Goal: Task Accomplishment & Management: Use online tool/utility

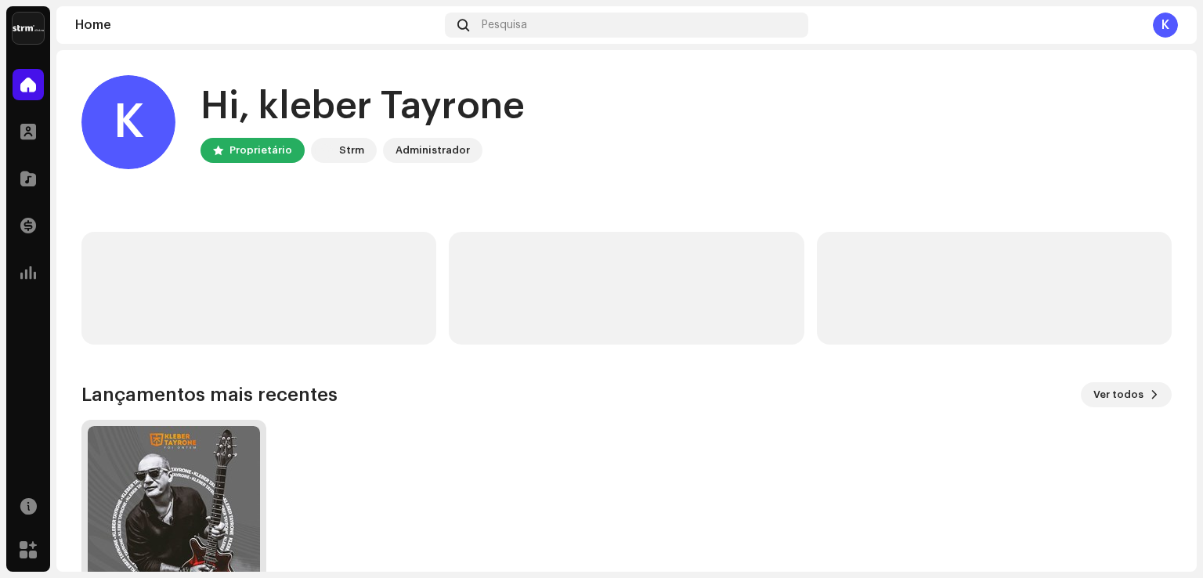
click at [200, 479] on img at bounding box center [174, 512] width 172 height 172
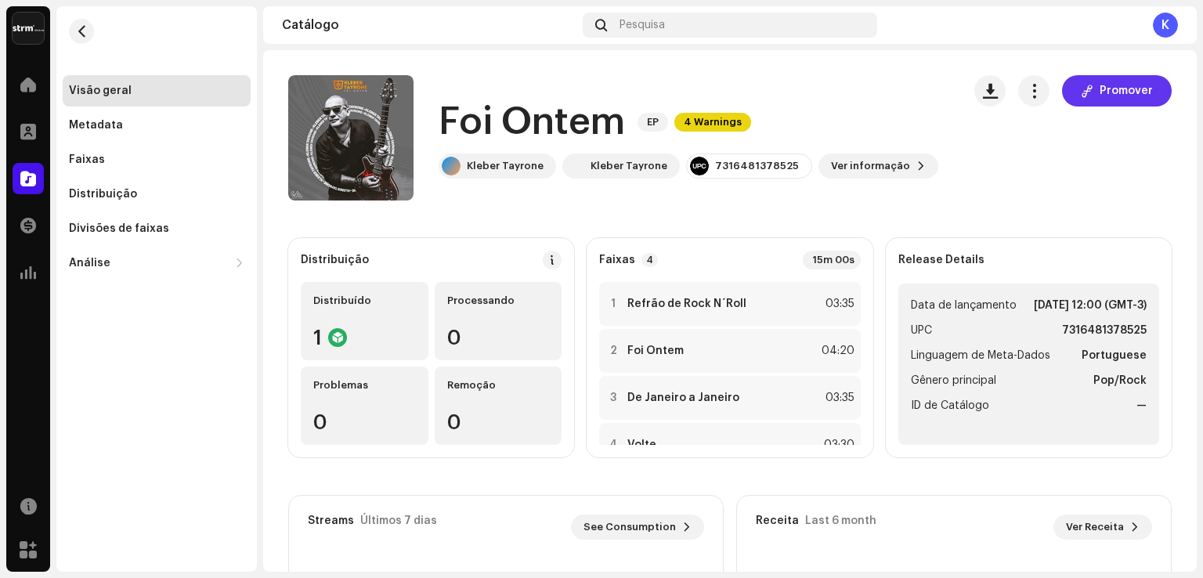
click at [1121, 93] on span "Promover" at bounding box center [1126, 90] width 53 height 31
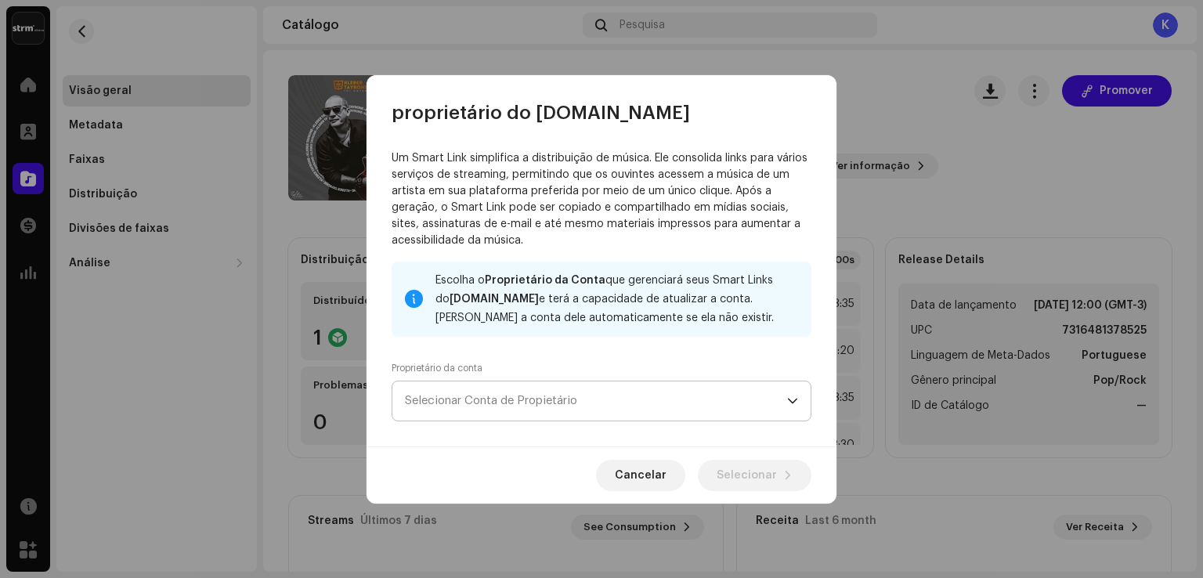
click at [788, 401] on icon "dropdown trigger" at bounding box center [792, 400] width 11 height 11
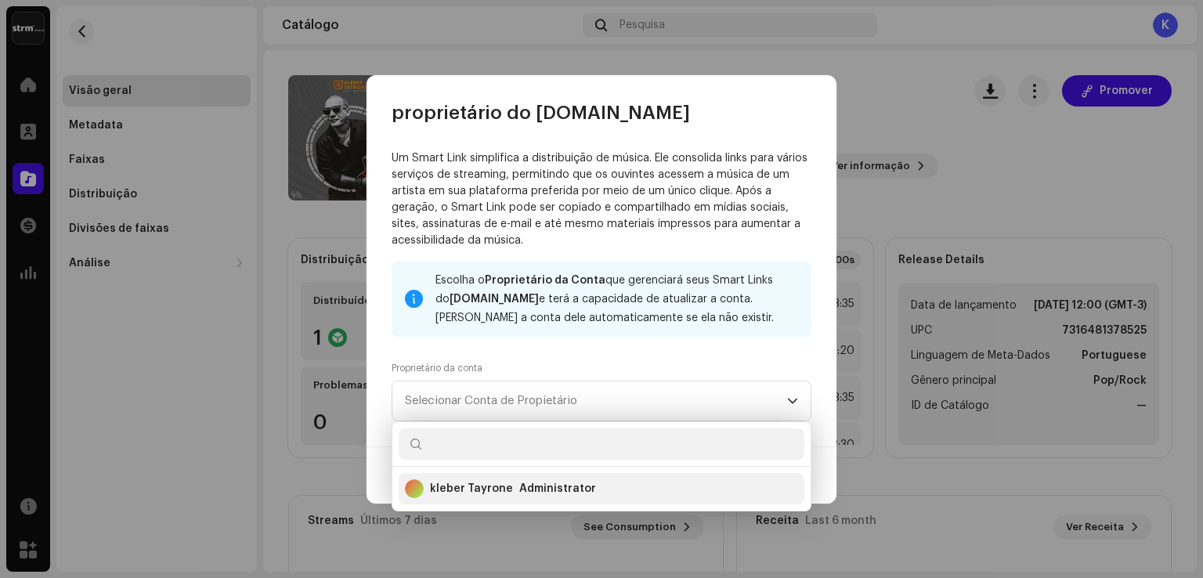
click at [491, 489] on div "kleber Tayrone" at bounding box center [471, 489] width 83 height 16
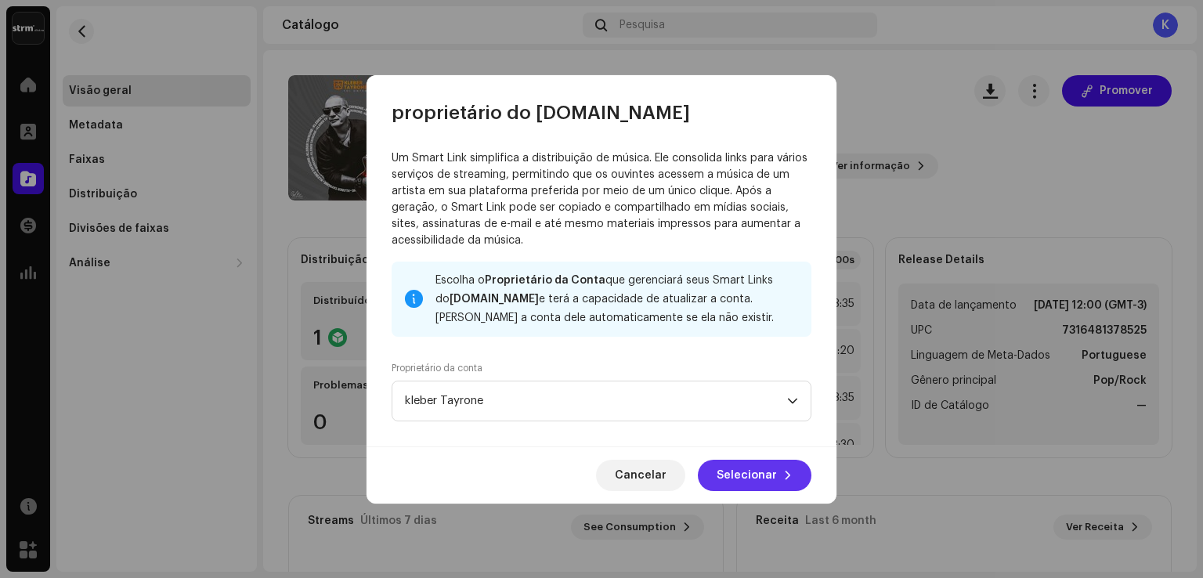
click at [763, 474] on span "Selecionar" at bounding box center [747, 475] width 60 height 31
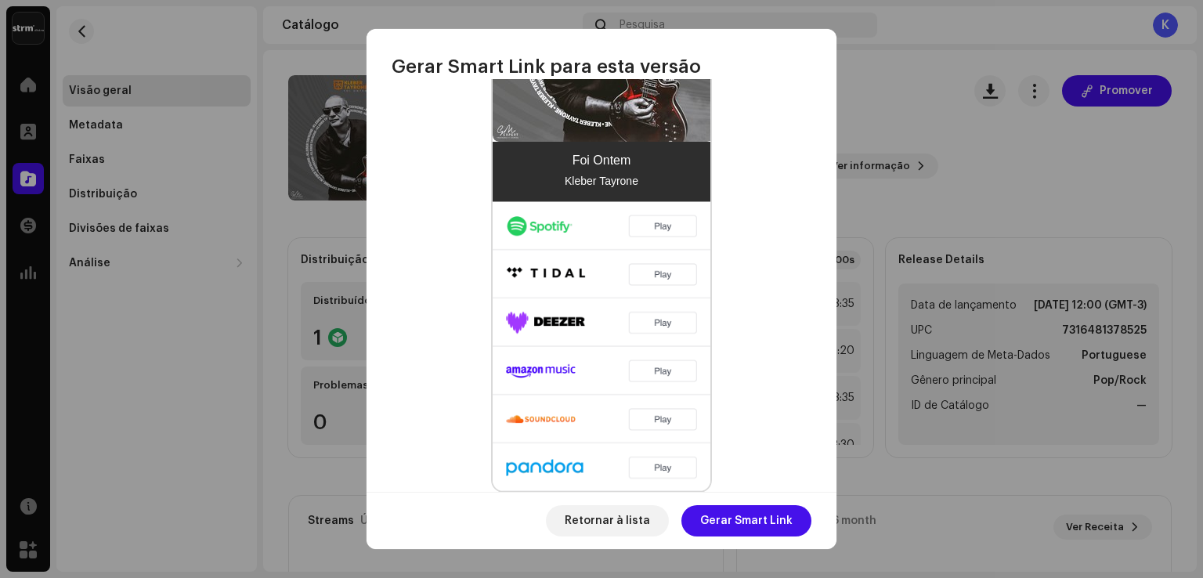
scroll to position [551, 0]
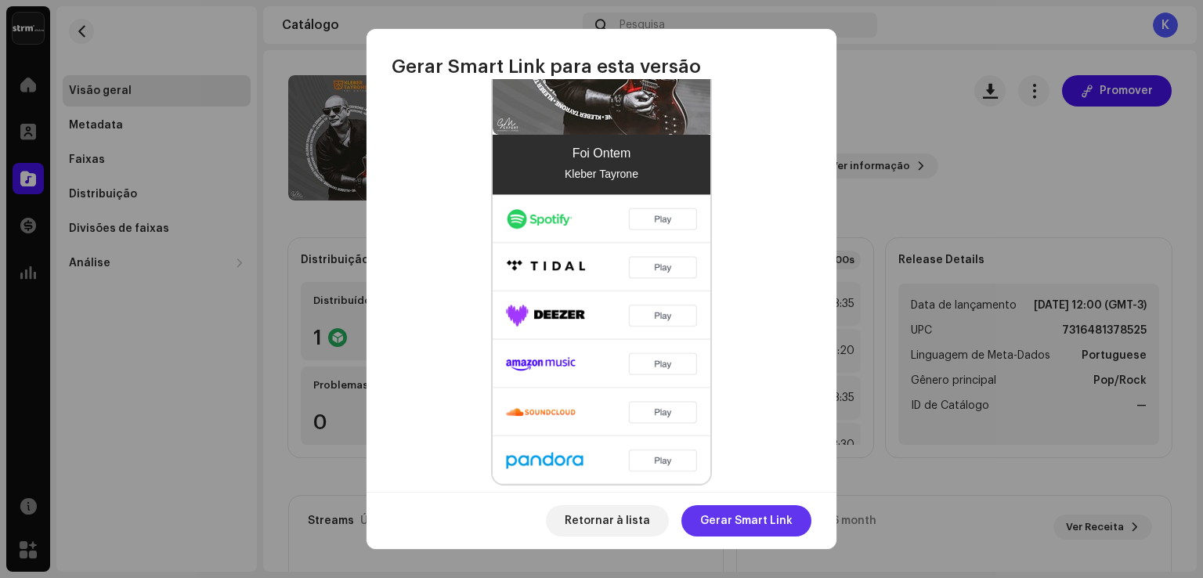
click at [748, 520] on span "Gerar Smart Link" at bounding box center [746, 520] width 92 height 31
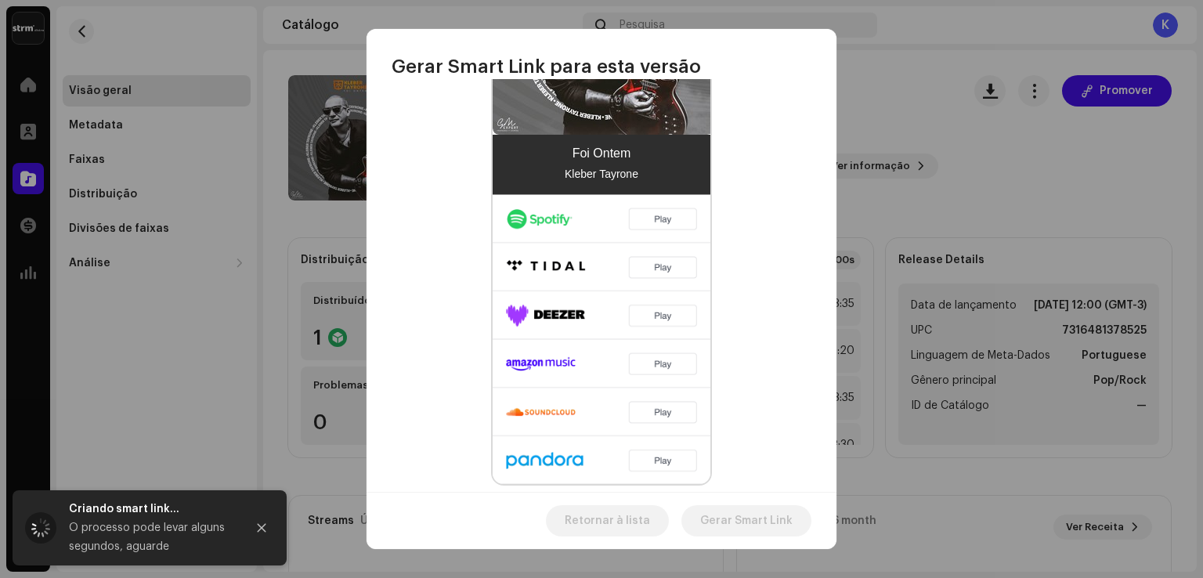
click at [774, 263] on div "Example Foi Ontem Kleber Tayrone" at bounding box center [602, 188] width 420 height 596
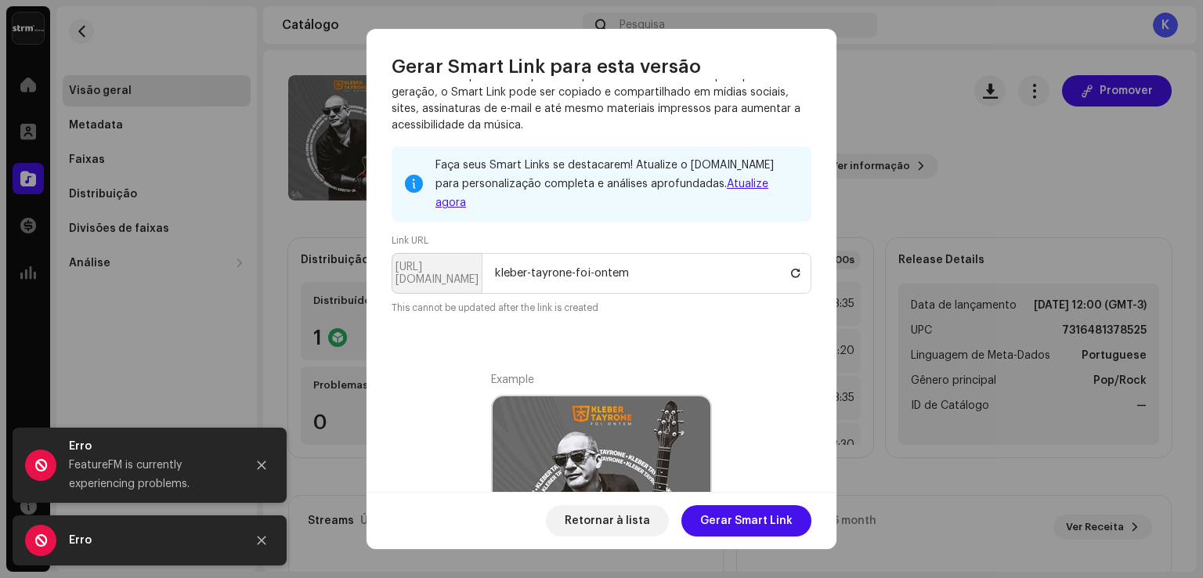
scroll to position [70, 0]
click at [724, 182] on link "Atualize agora" at bounding box center [601, 193] width 333 height 30
click at [706, 258] on input "kleber-tayrone-foi-ontem" at bounding box center [647, 272] width 330 height 41
click at [768, 518] on span "Gerar Smart Link" at bounding box center [746, 520] width 92 height 31
click at [721, 521] on span "Gerar Smart Link" at bounding box center [746, 520] width 92 height 31
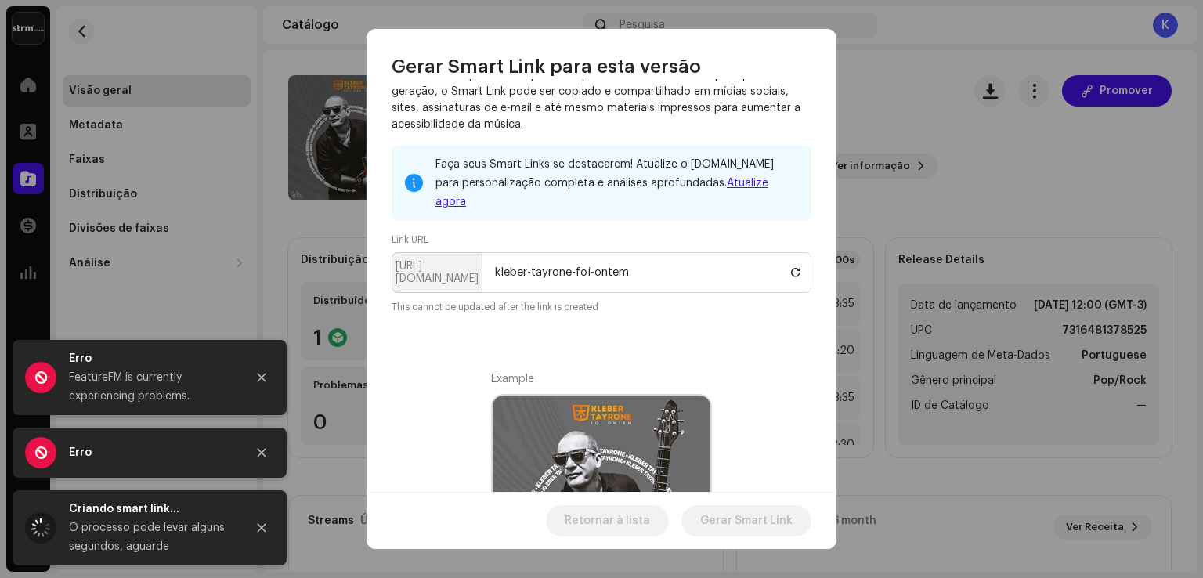
click at [736, 182] on link "Atualize agora" at bounding box center [601, 193] width 333 height 30
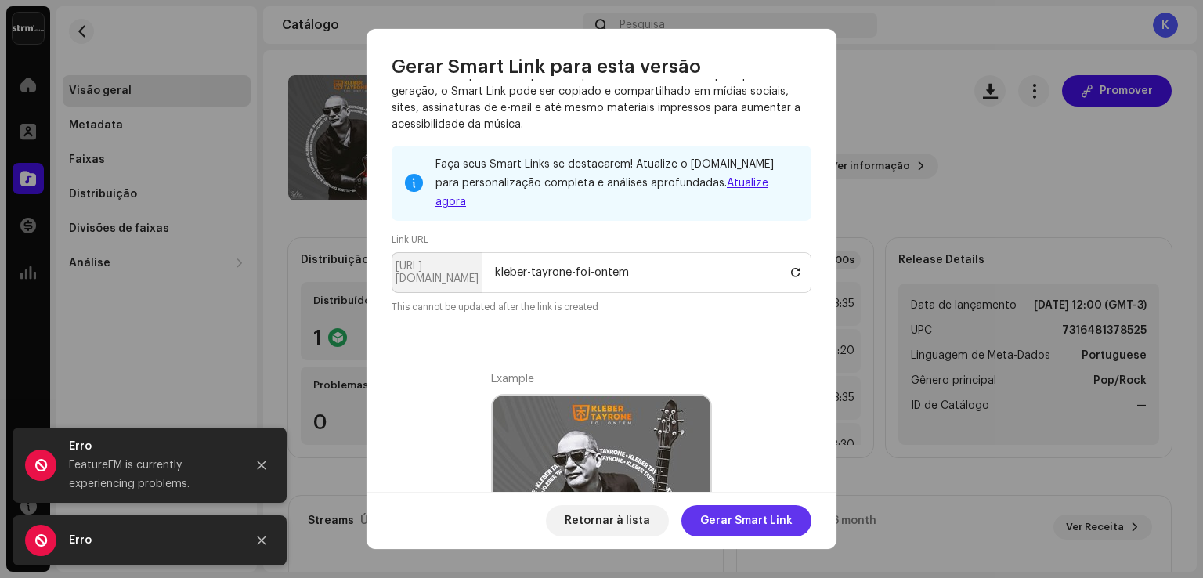
click at [746, 527] on span "Gerar Smart Link" at bounding box center [746, 520] width 92 height 31
click at [721, 182] on link "Atualize agora" at bounding box center [601, 193] width 333 height 30
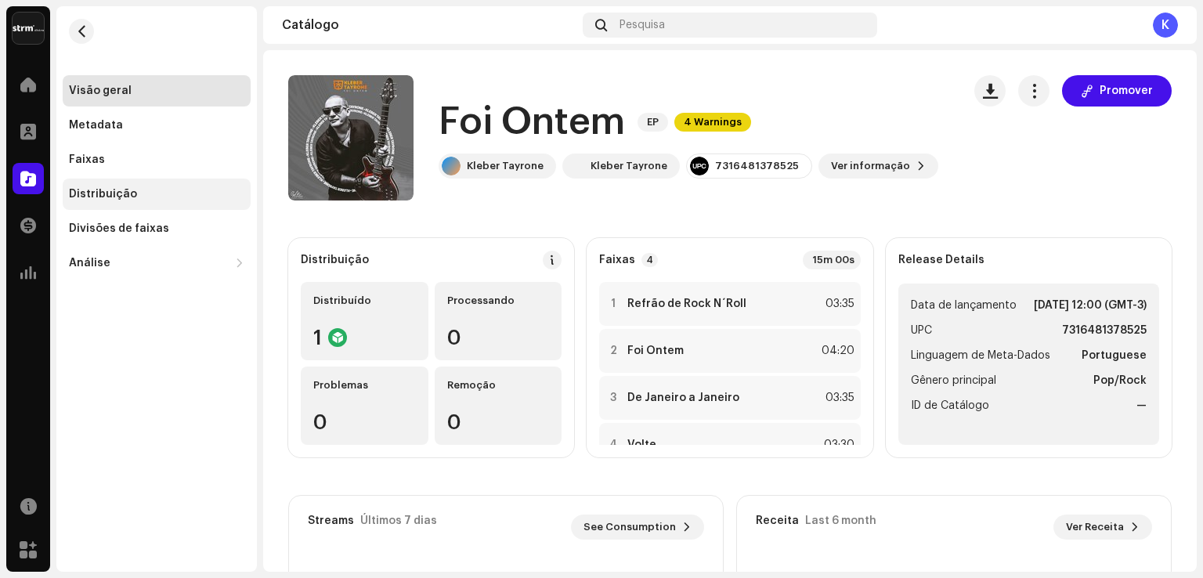
click at [96, 194] on div "Distribuição" at bounding box center [103, 194] width 68 height 13
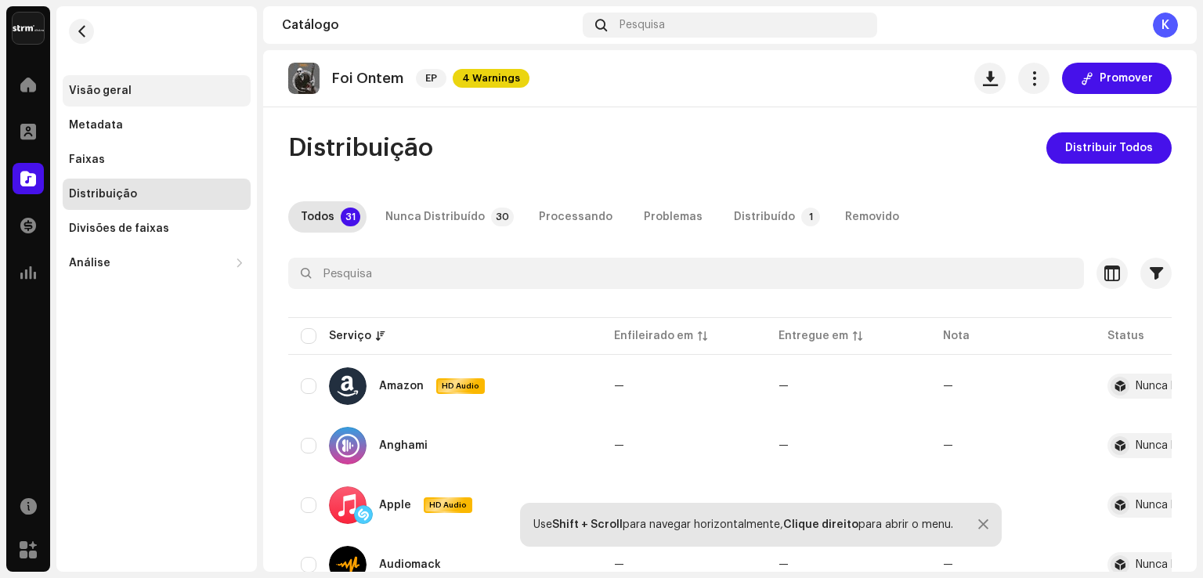
click at [107, 90] on div "Visão geral" at bounding box center [100, 91] width 63 height 13
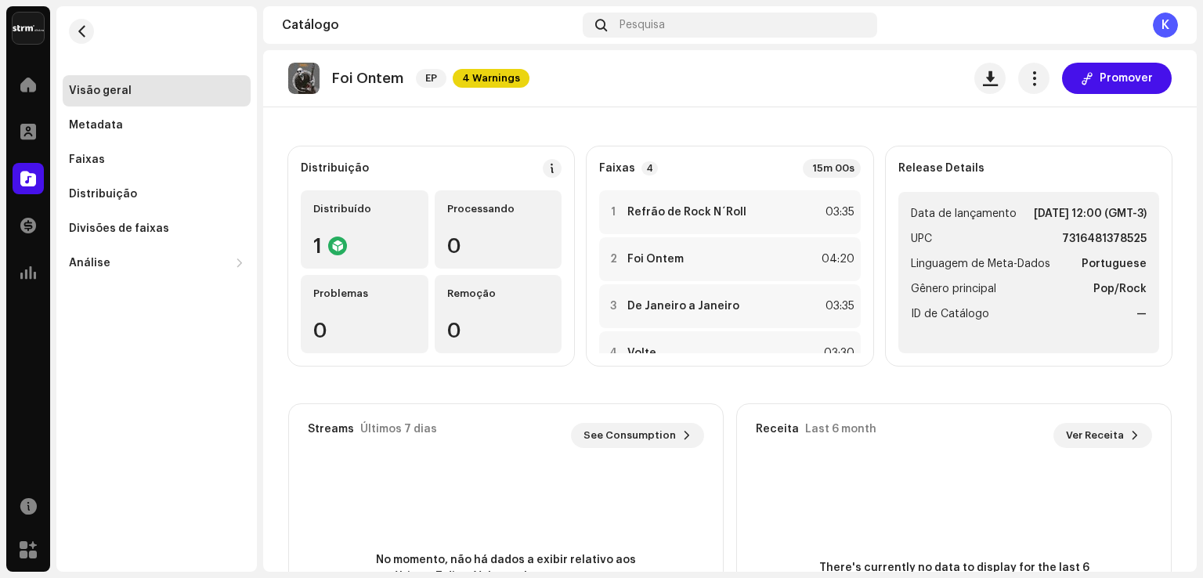
scroll to position [100, 0]
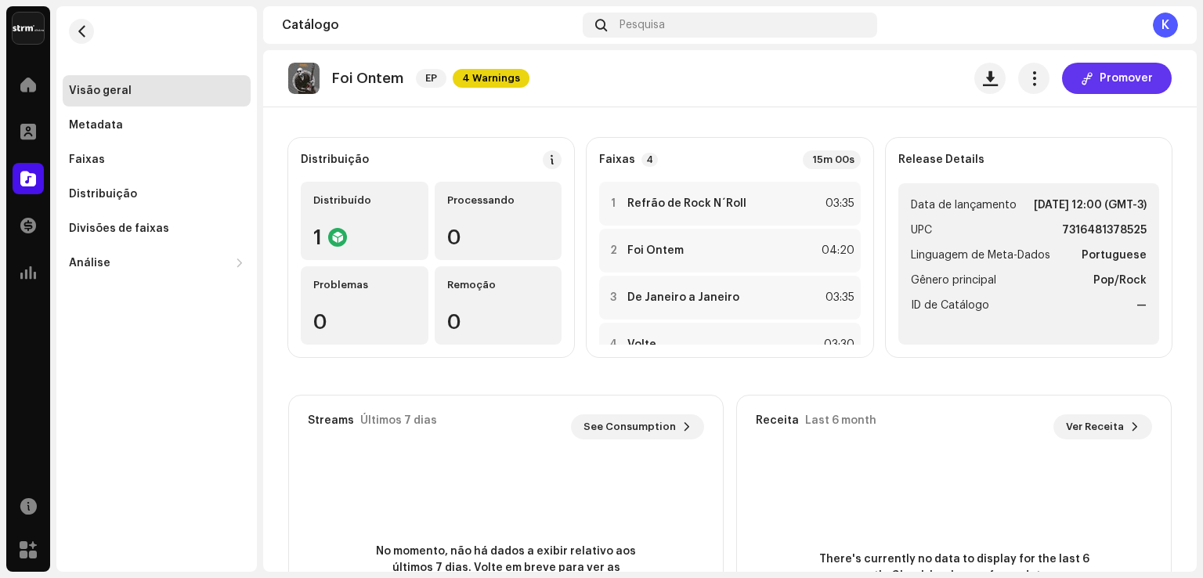
click at [1108, 85] on span "Promover" at bounding box center [1126, 78] width 53 height 31
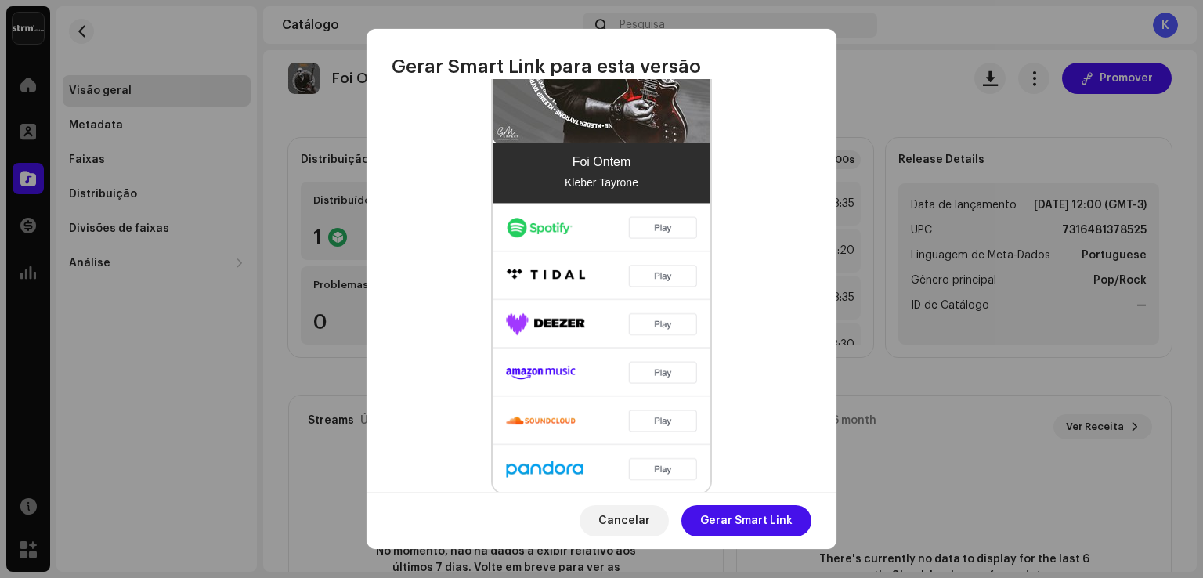
scroll to position [551, 0]
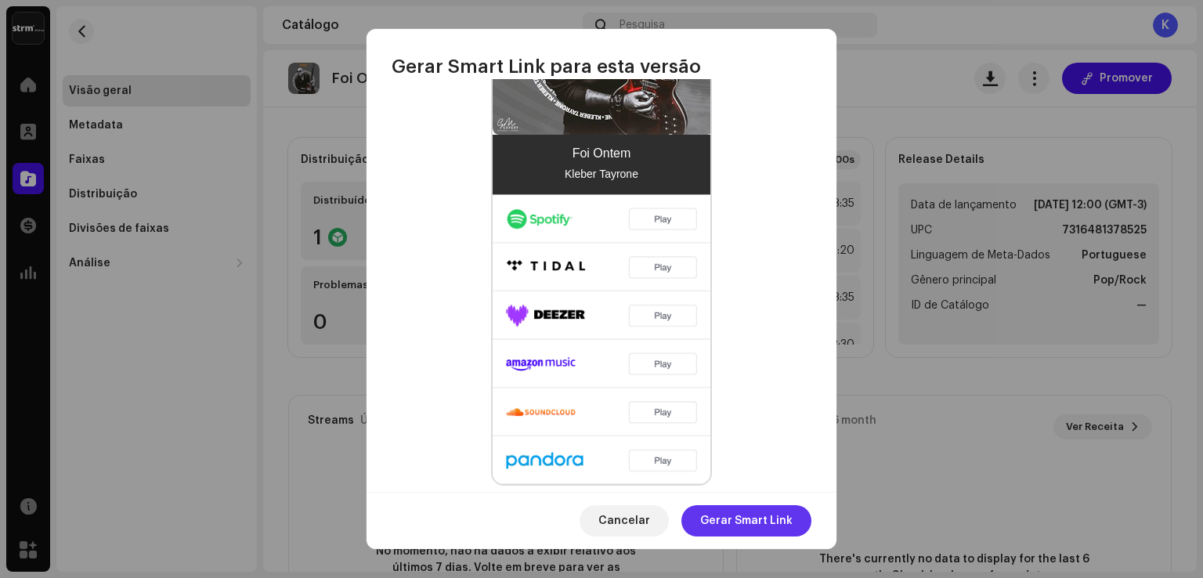
click at [764, 521] on span "Gerar Smart Link" at bounding box center [746, 520] width 92 height 31
